Goal: Task Accomplishment & Management: Manage account settings

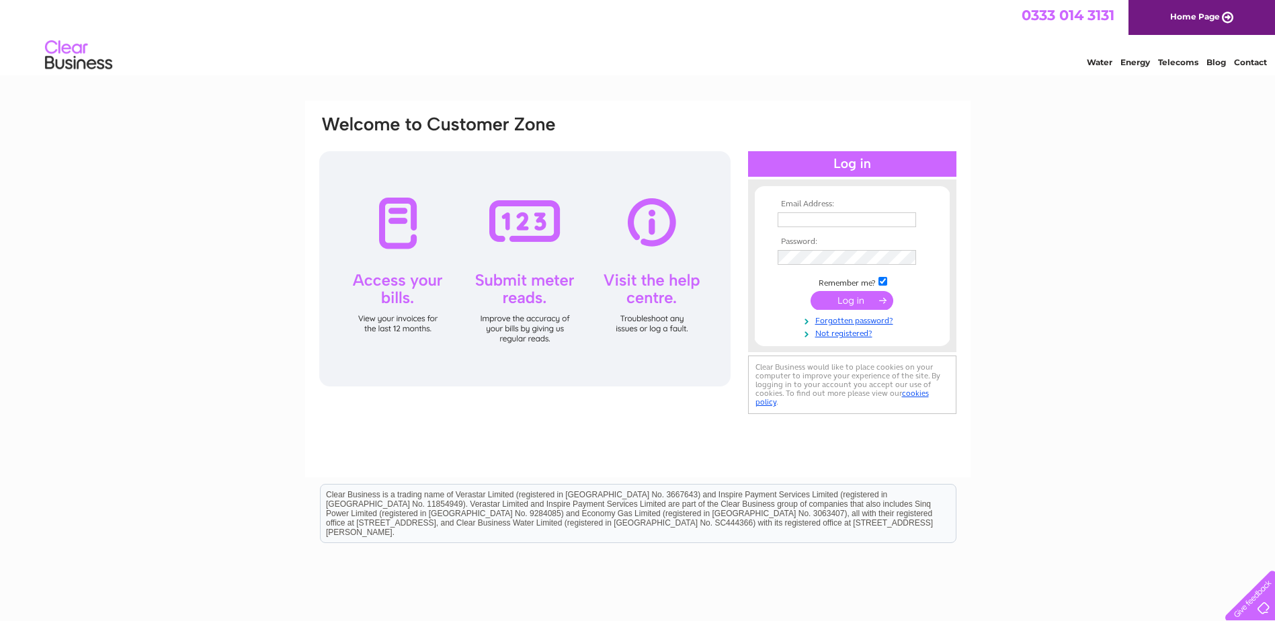
type input "lyn@nithsdalepj.co.uk"
click at [849, 298] on input "submit" at bounding box center [852, 300] width 83 height 19
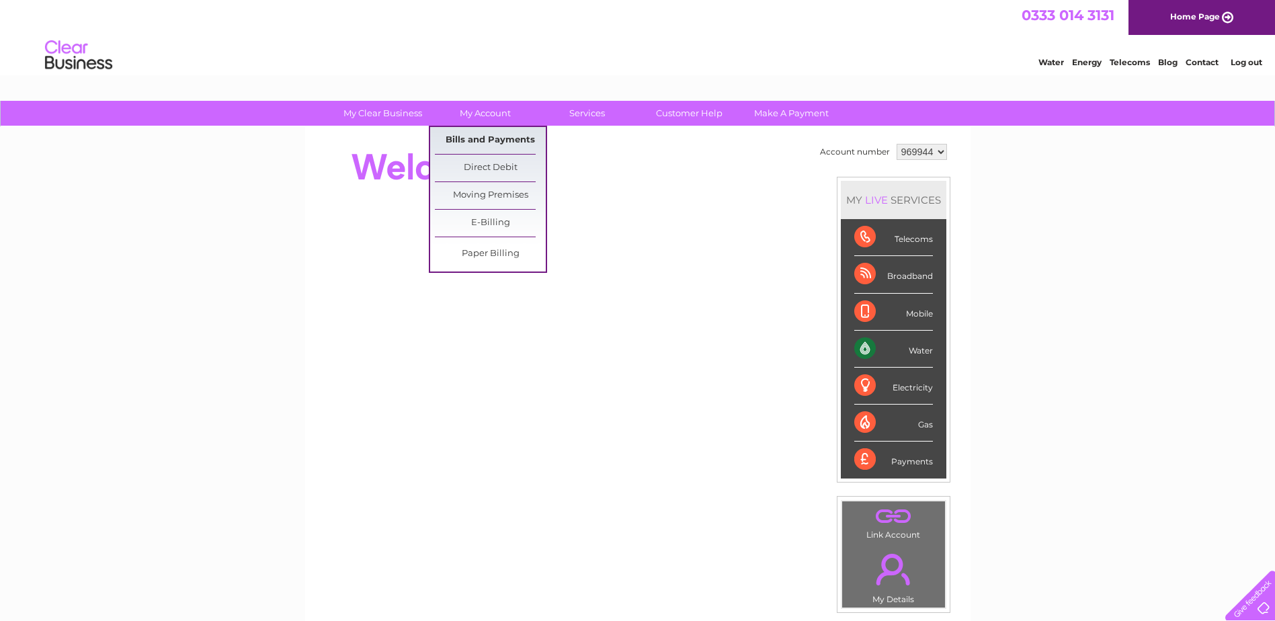
click at [458, 138] on link "Bills and Payments" at bounding box center [490, 140] width 111 height 27
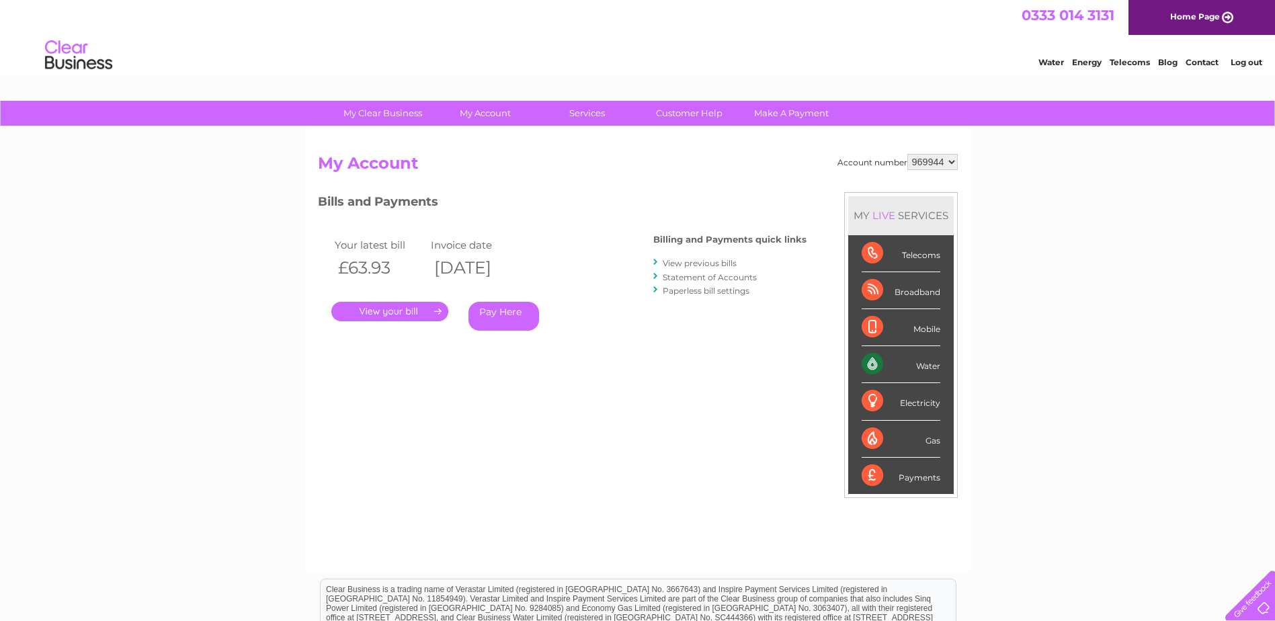
click at [370, 320] on link "." at bounding box center [389, 311] width 117 height 19
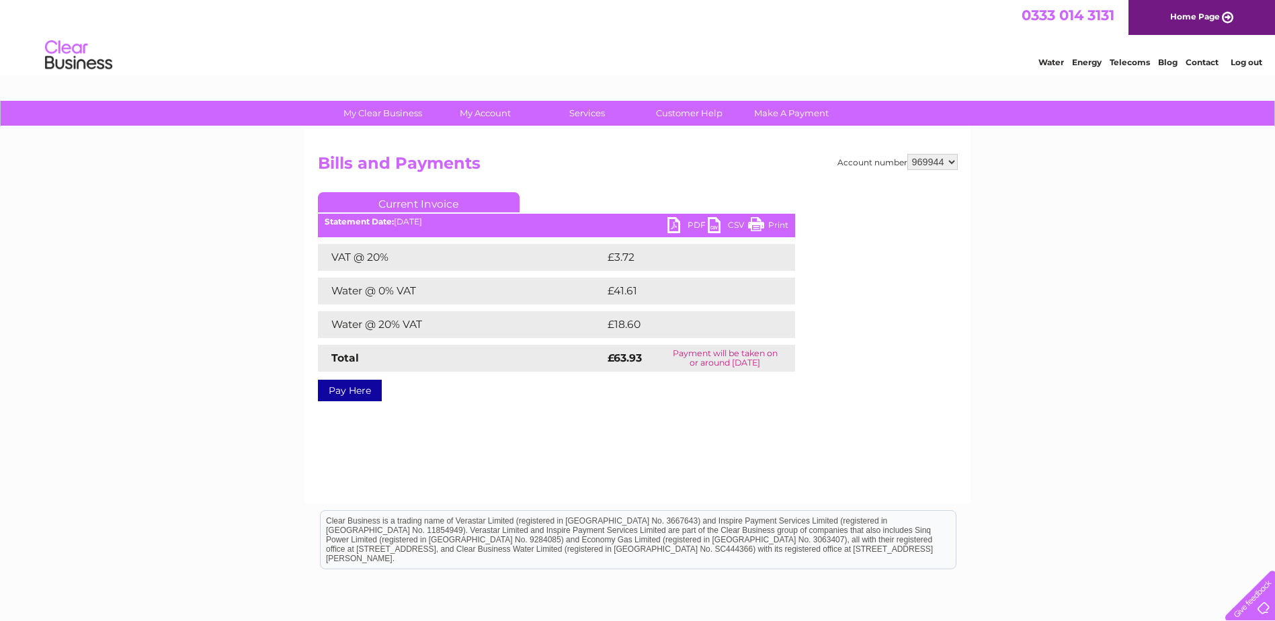
click at [692, 221] on link "PDF" at bounding box center [687, 226] width 40 height 19
